Goal: Task Accomplishment & Management: Manage account settings

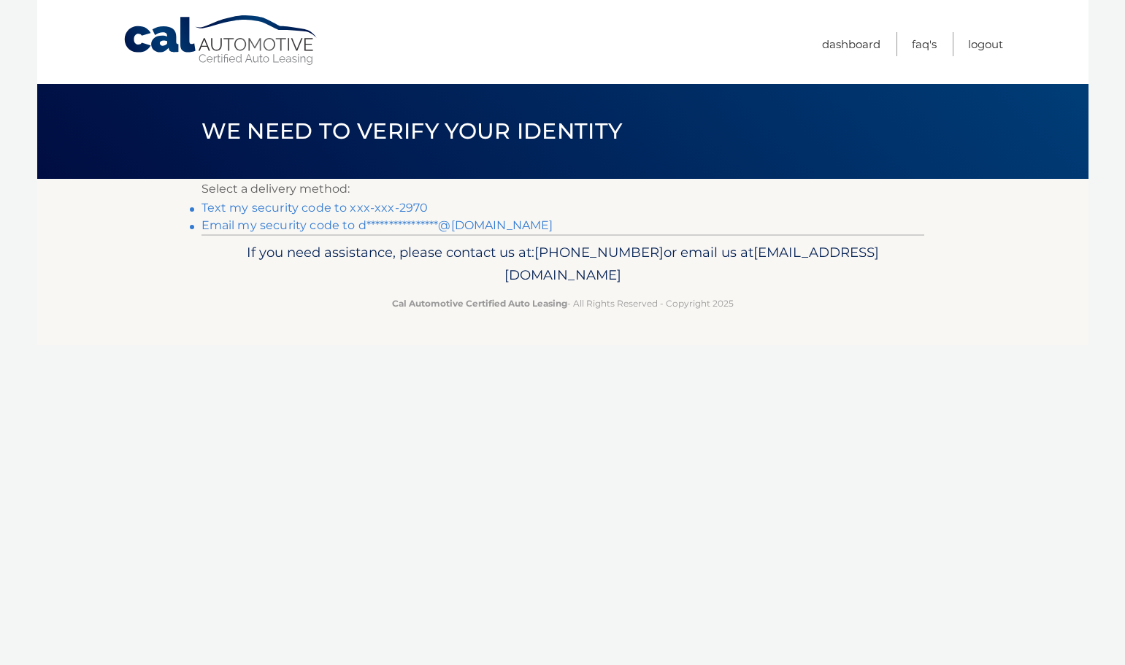
click at [360, 209] on link "Text my security code to xxx-xxx-2970" at bounding box center [314, 208] width 227 height 14
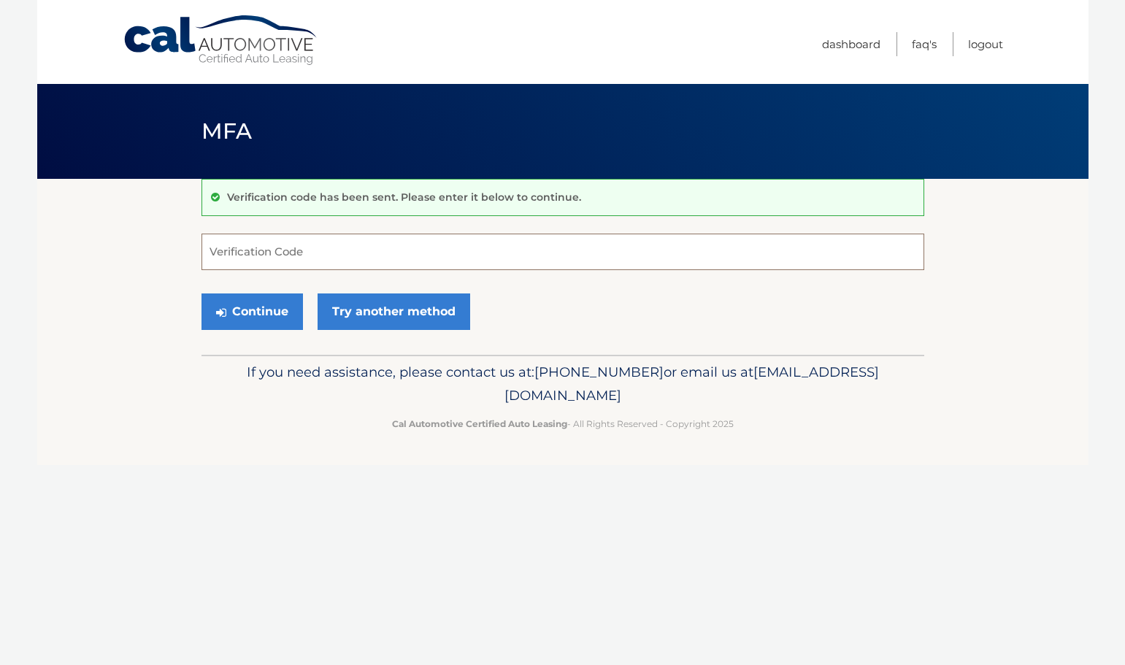
click at [365, 247] on input "Verification Code" at bounding box center [562, 252] width 722 height 36
type input "280628"
click at [277, 317] on button "Continue" at bounding box center [251, 311] width 101 height 36
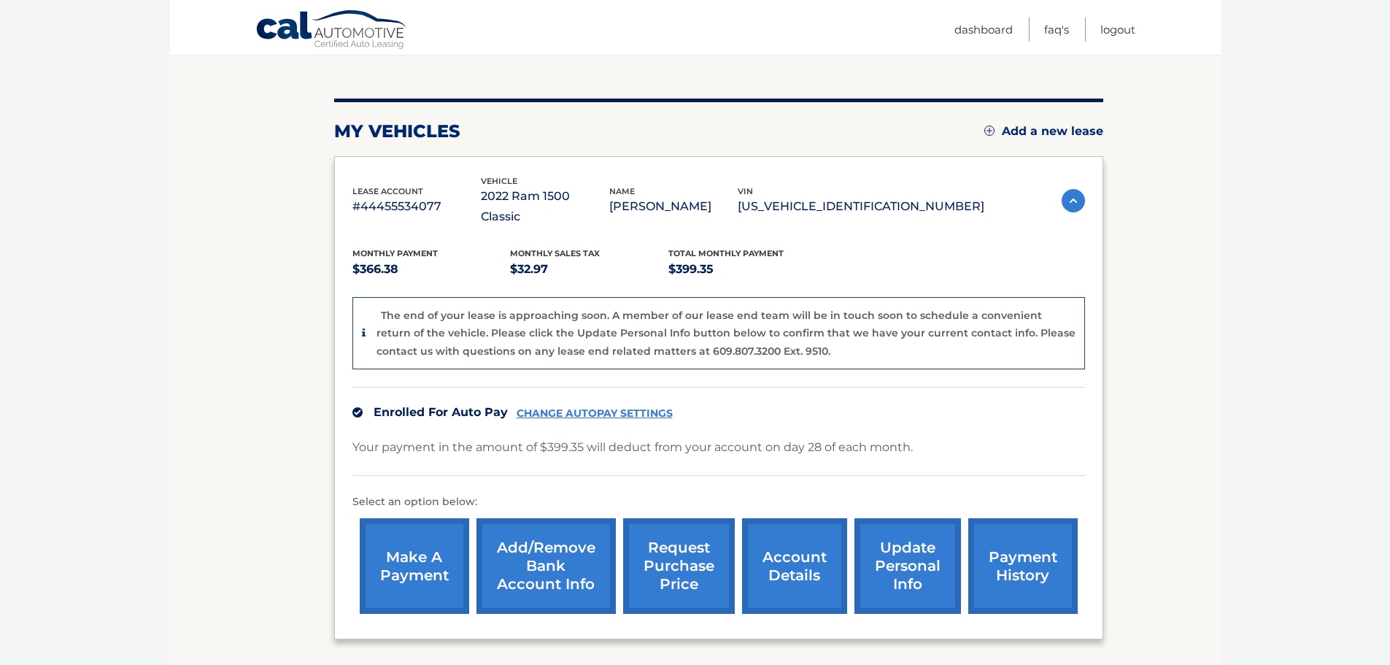
scroll to position [219, 0]
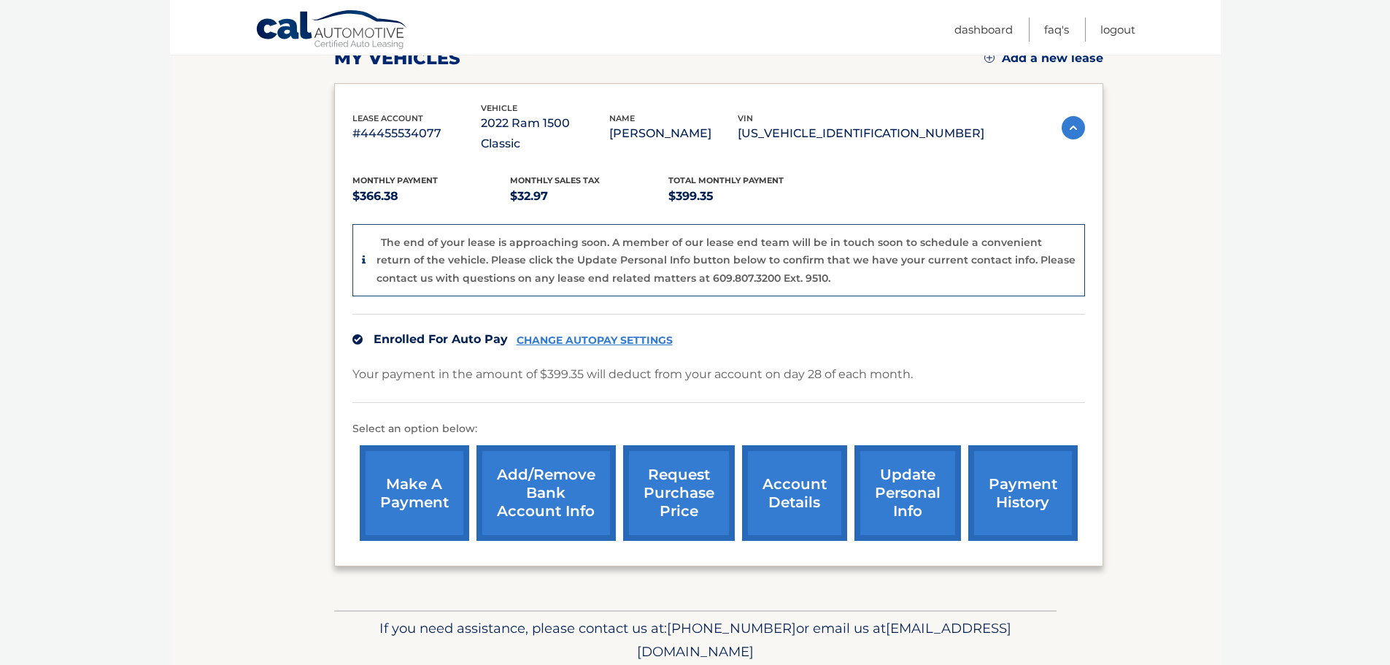
click at [815, 486] on link "account details" at bounding box center [794, 493] width 105 height 96
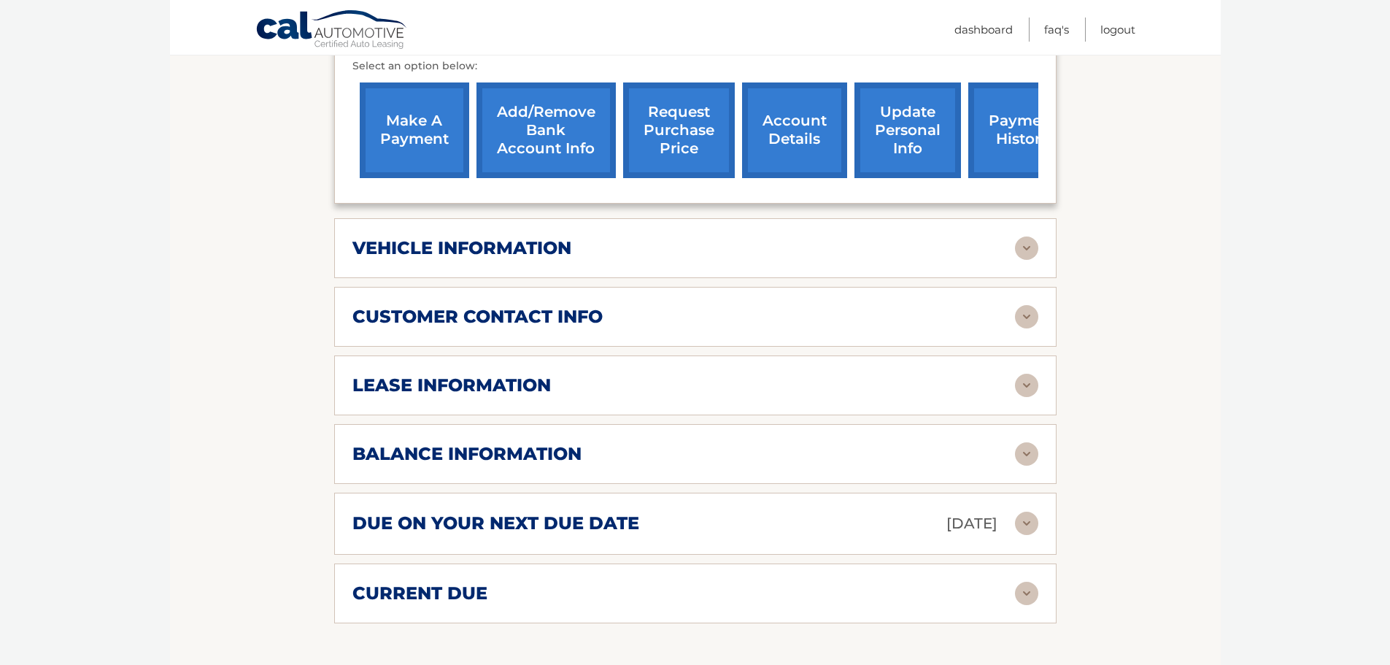
scroll to position [438, 0]
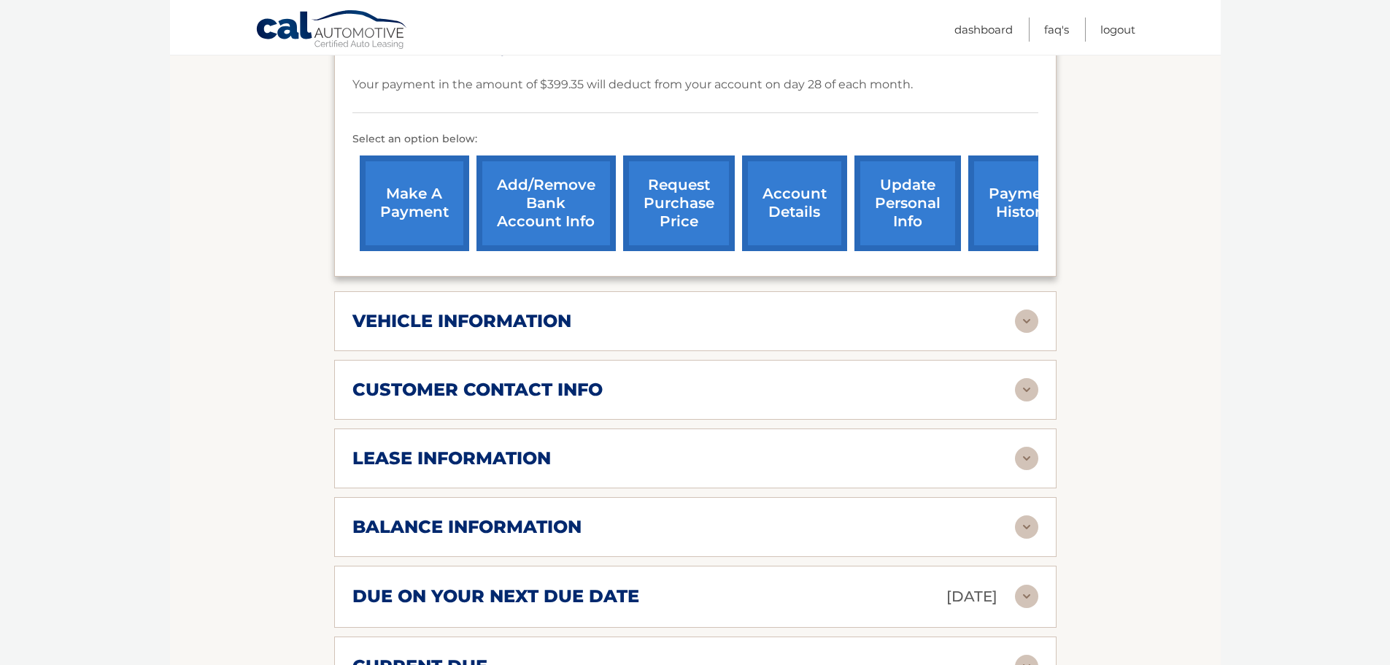
click at [1030, 378] on img at bounding box center [1026, 389] width 23 height 23
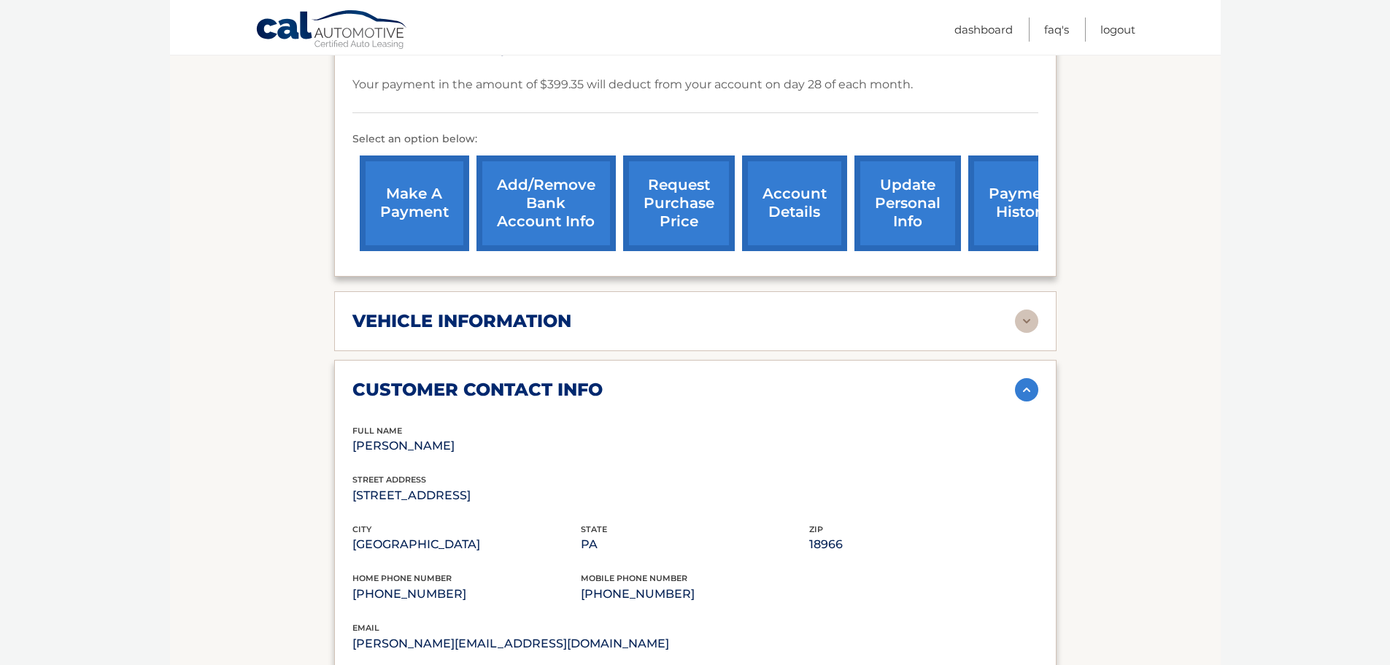
scroll to position [511, 0]
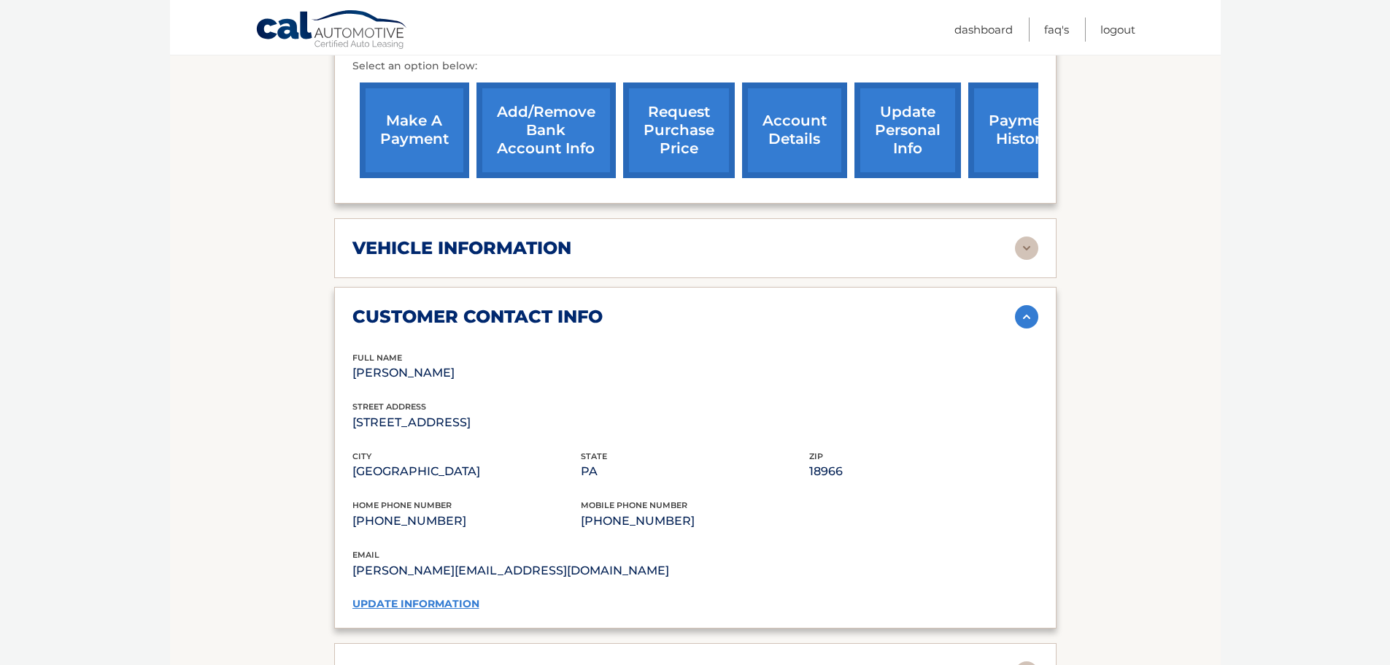
click at [463, 597] on link "update information" at bounding box center [415, 603] width 127 height 13
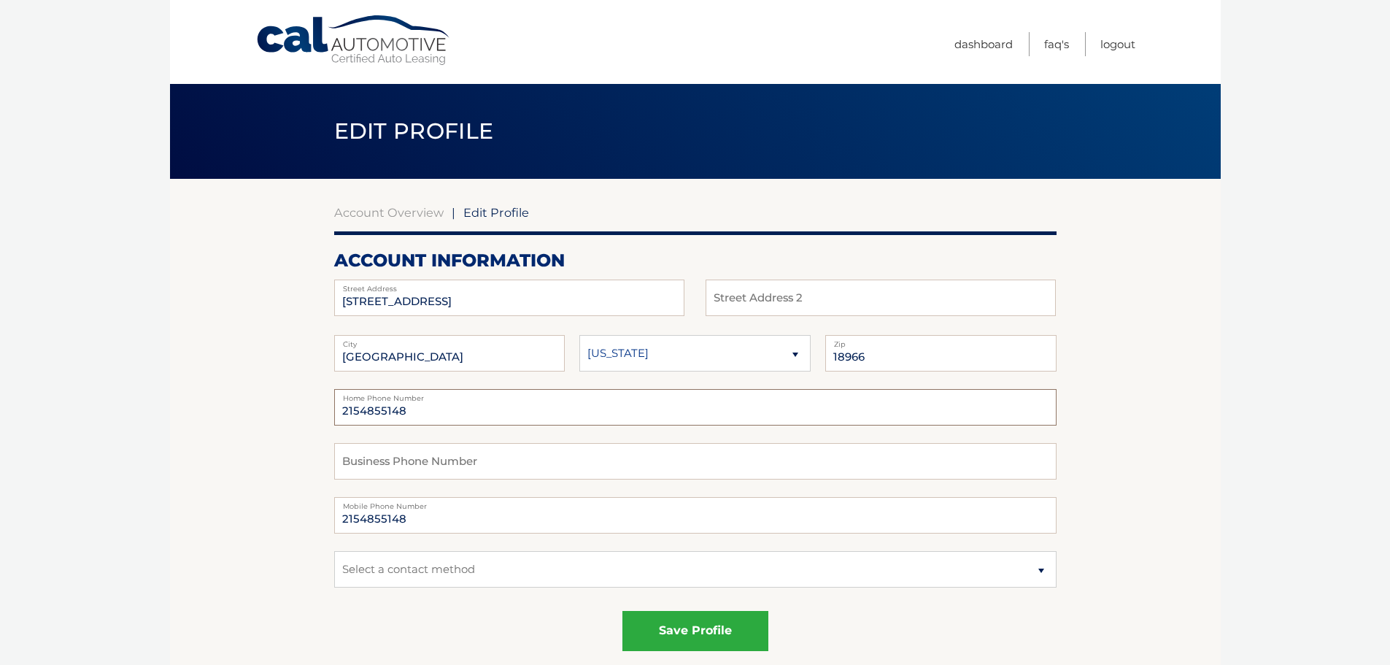
click at [431, 407] on input "2154855148" at bounding box center [695, 407] width 722 height 36
drag, startPoint x: 431, startPoint y: 407, endPoint x: 276, endPoint y: 404, distance: 155.5
click at [352, 519] on input "2154855148" at bounding box center [695, 515] width 722 height 36
drag, startPoint x: 429, startPoint y: 529, endPoint x: 290, endPoint y: 508, distance: 141.0
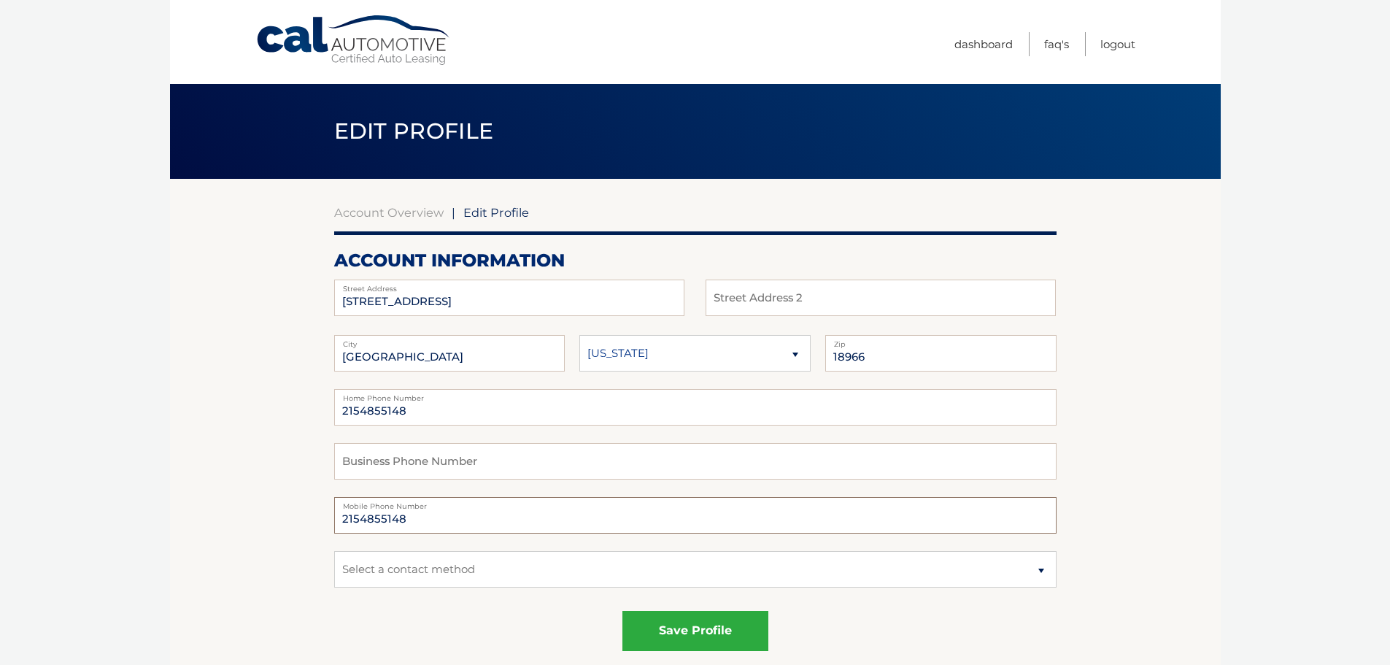
type input "8476824290"
drag, startPoint x: 417, startPoint y: 415, endPoint x: 274, endPoint y: 393, distance: 144.8
click at [706, 625] on button "save profile" at bounding box center [695, 631] width 146 height 40
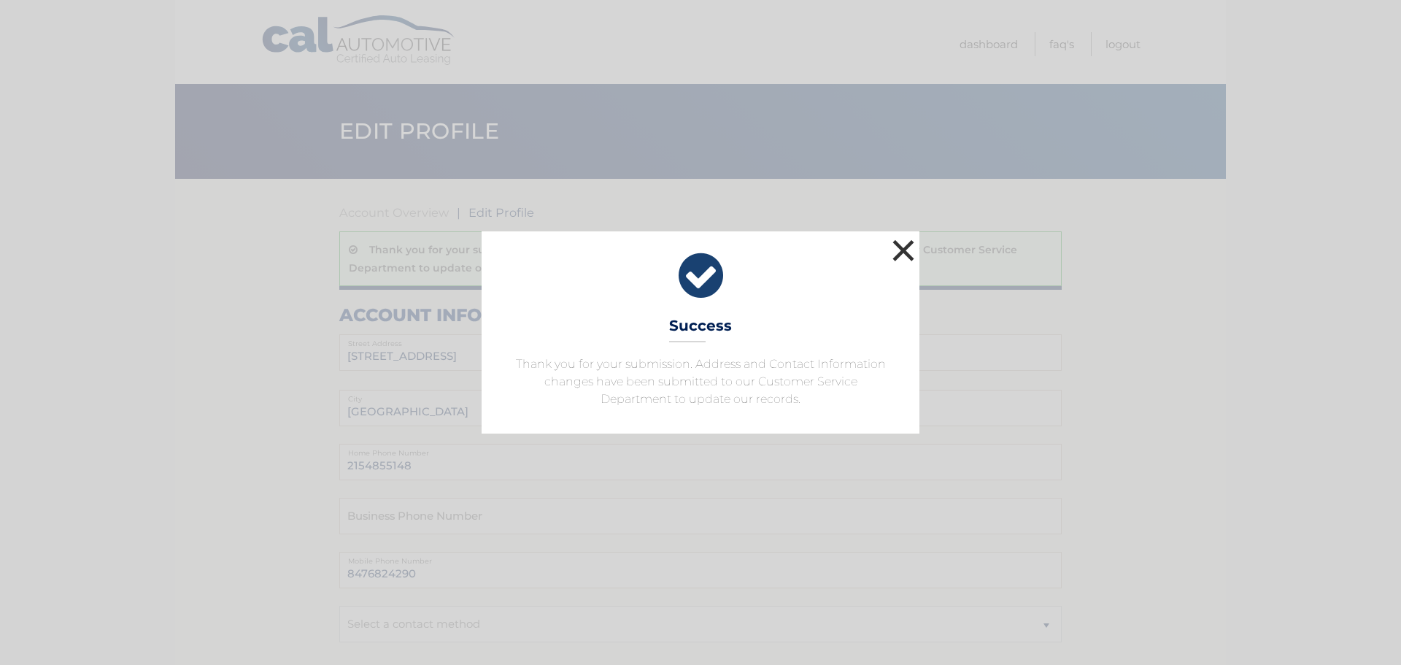
click at [906, 250] on button "×" at bounding box center [903, 250] width 29 height 29
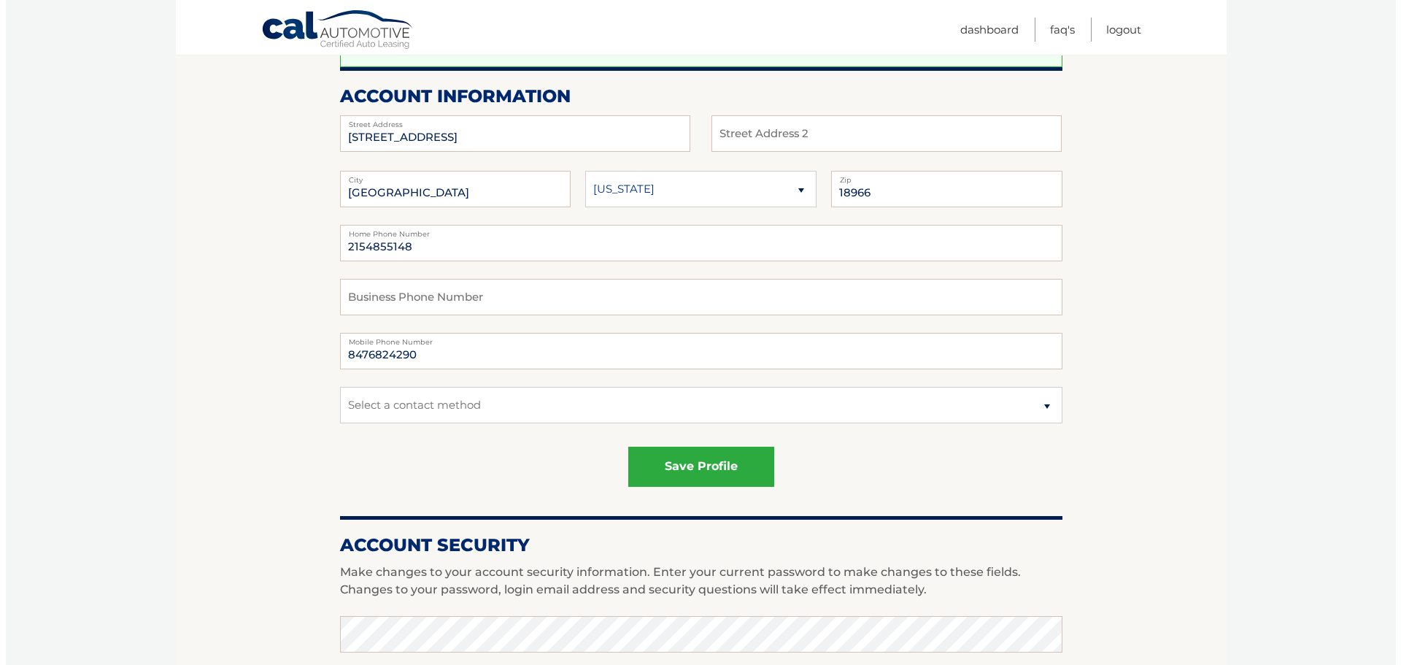
scroll to position [292, 0]
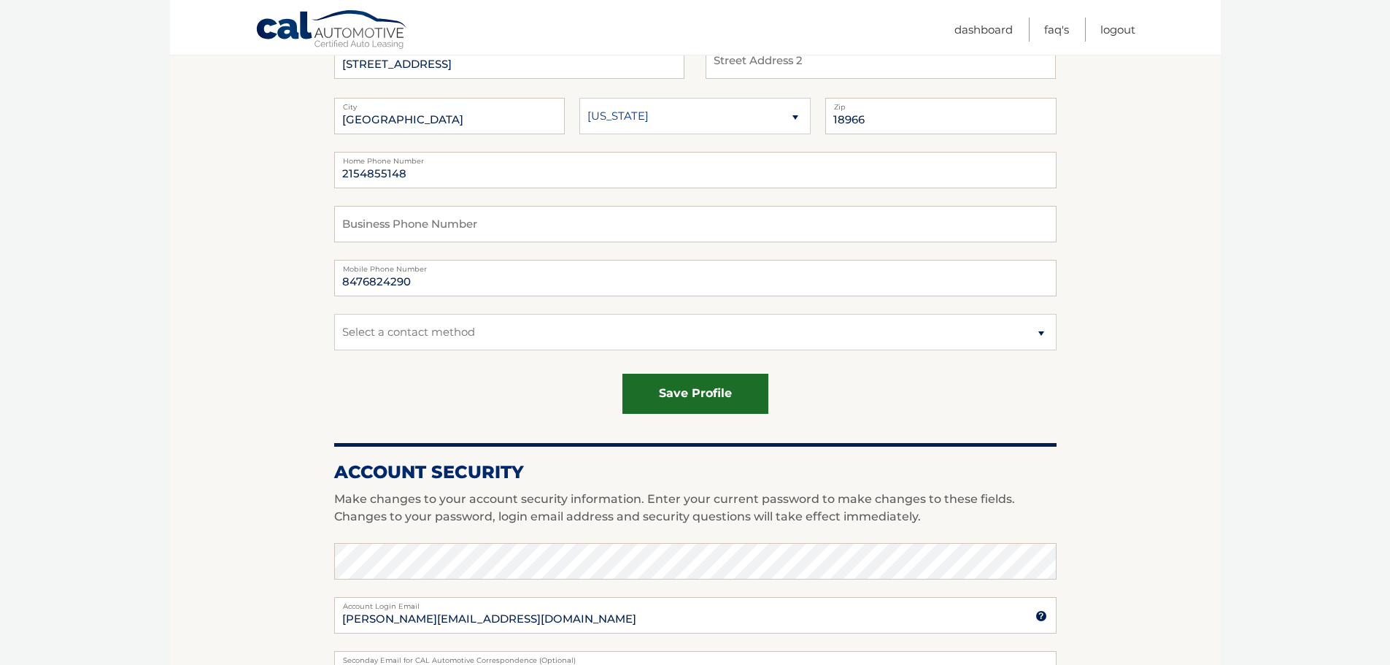
click at [698, 390] on button "save profile" at bounding box center [695, 394] width 146 height 40
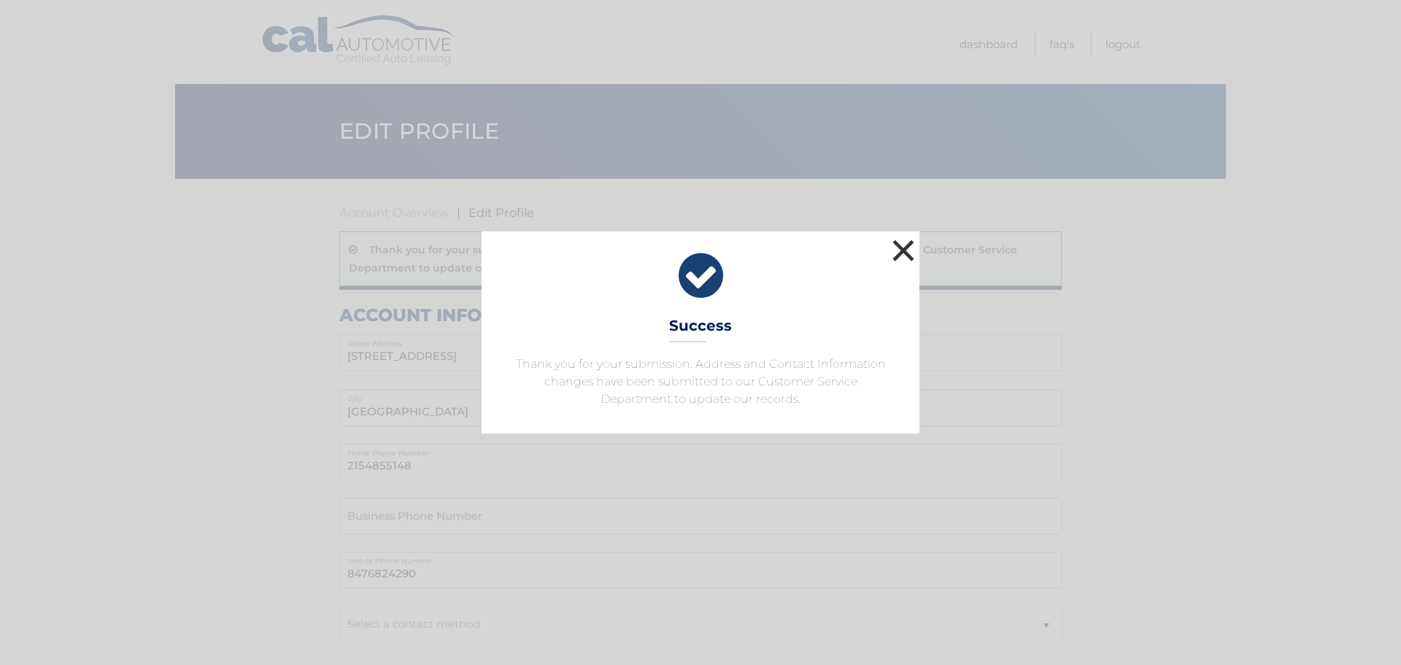
click at [907, 245] on button "×" at bounding box center [903, 250] width 29 height 29
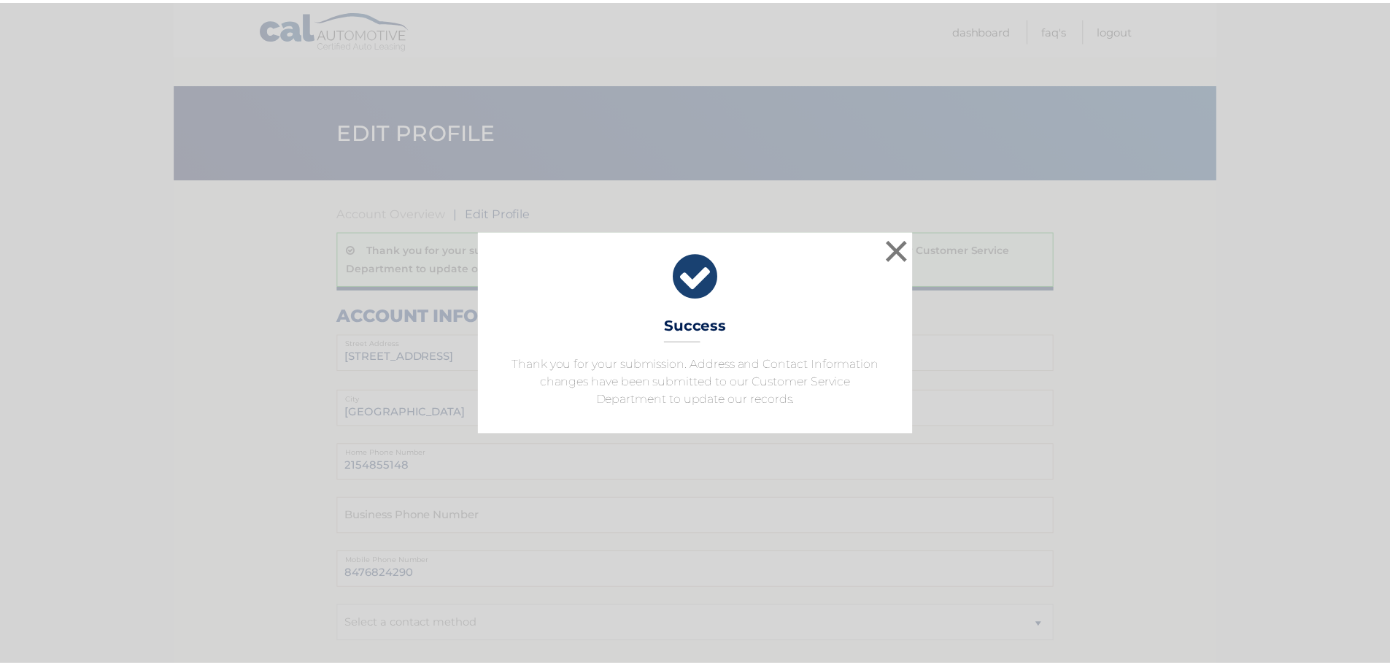
scroll to position [292, 0]
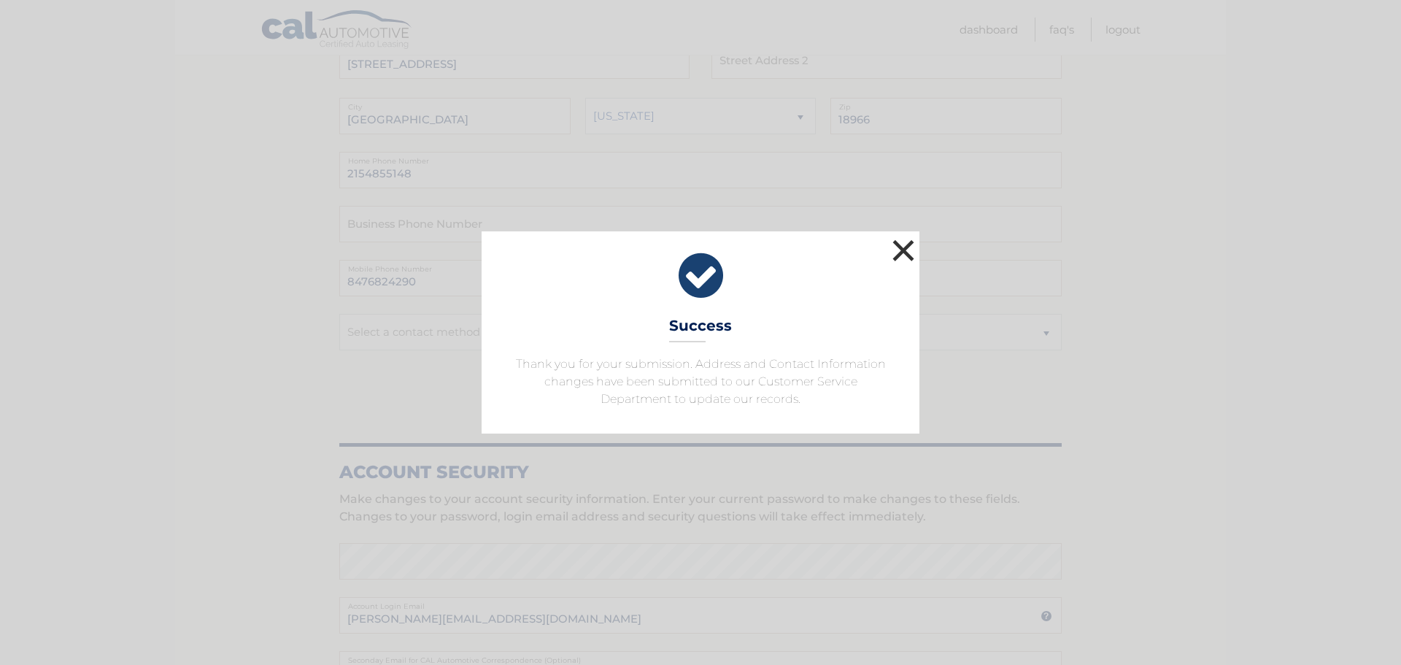
click at [911, 252] on button "×" at bounding box center [903, 250] width 29 height 29
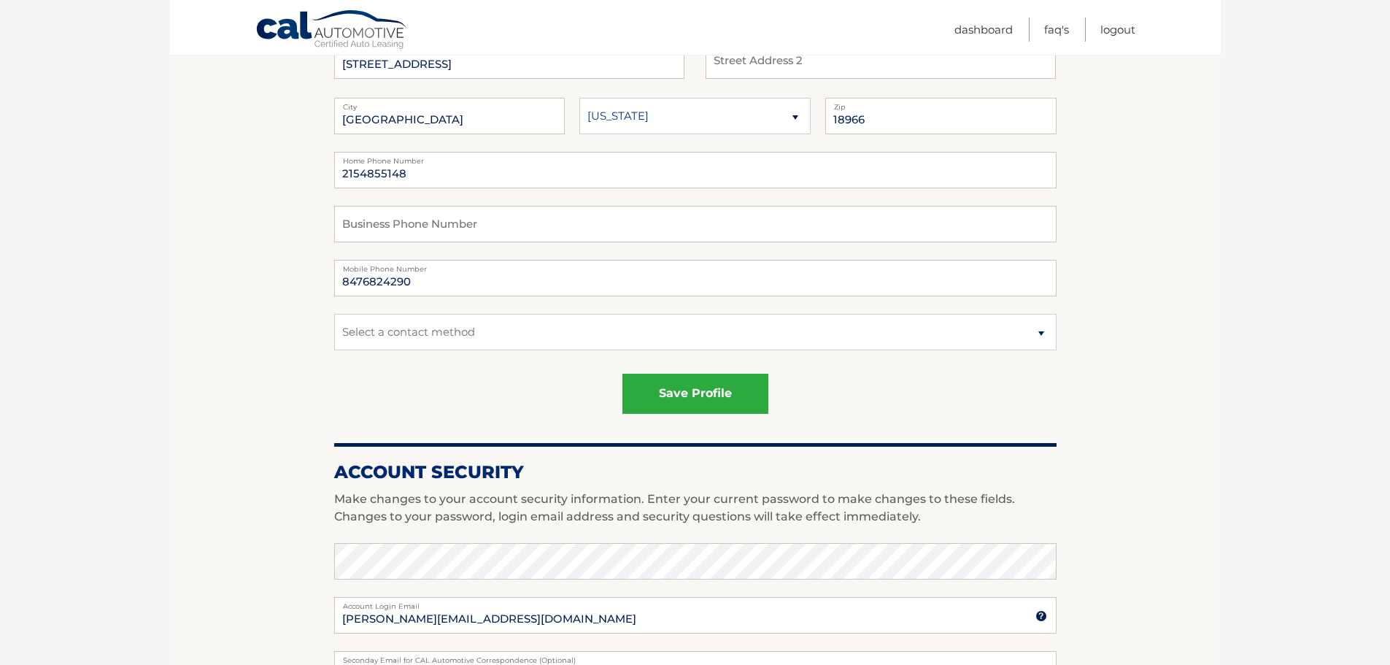
scroll to position [0, 0]
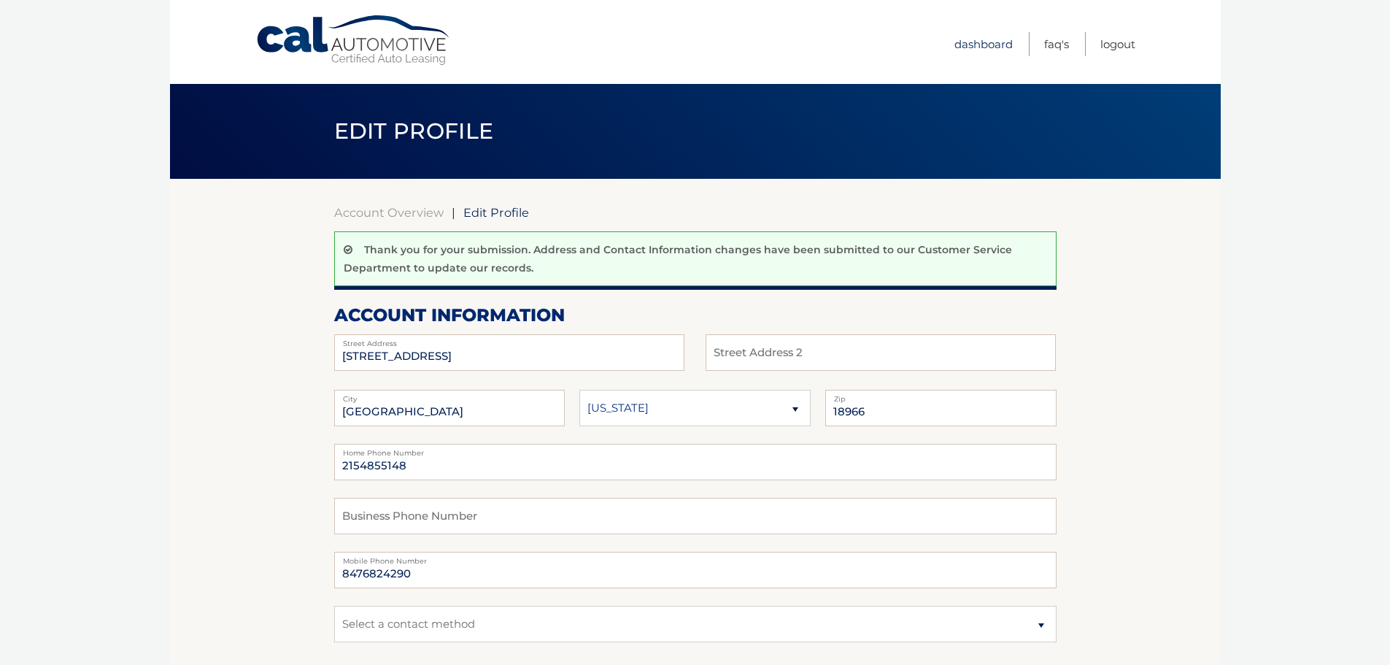
click at [980, 45] on link "Dashboard" at bounding box center [984, 44] width 58 height 24
